Goal: Task Accomplishment & Management: Manage account settings

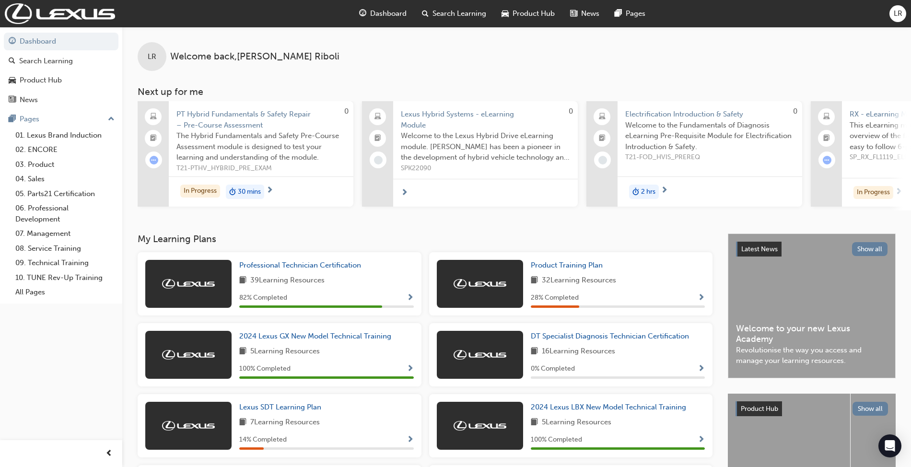
click at [899, 10] on span "LR" at bounding box center [898, 13] width 9 height 11
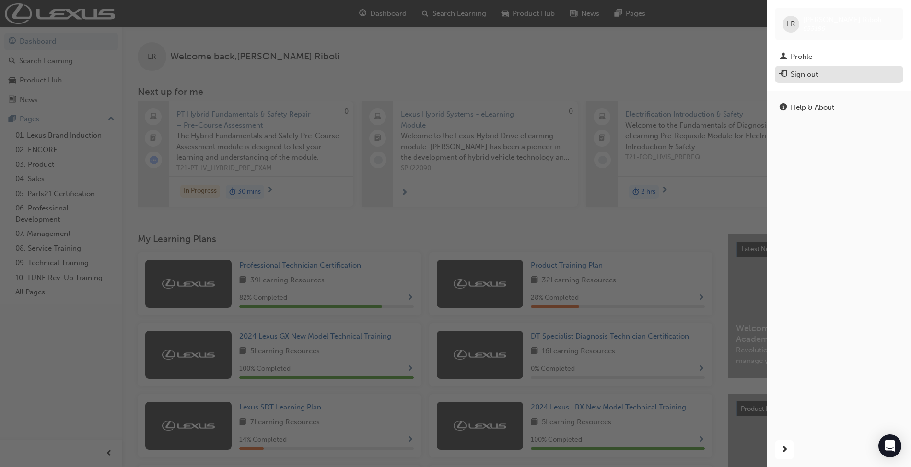
click at [799, 80] on button "Sign out" at bounding box center [839, 75] width 129 height 18
